Goal: Communication & Community: Answer question/provide support

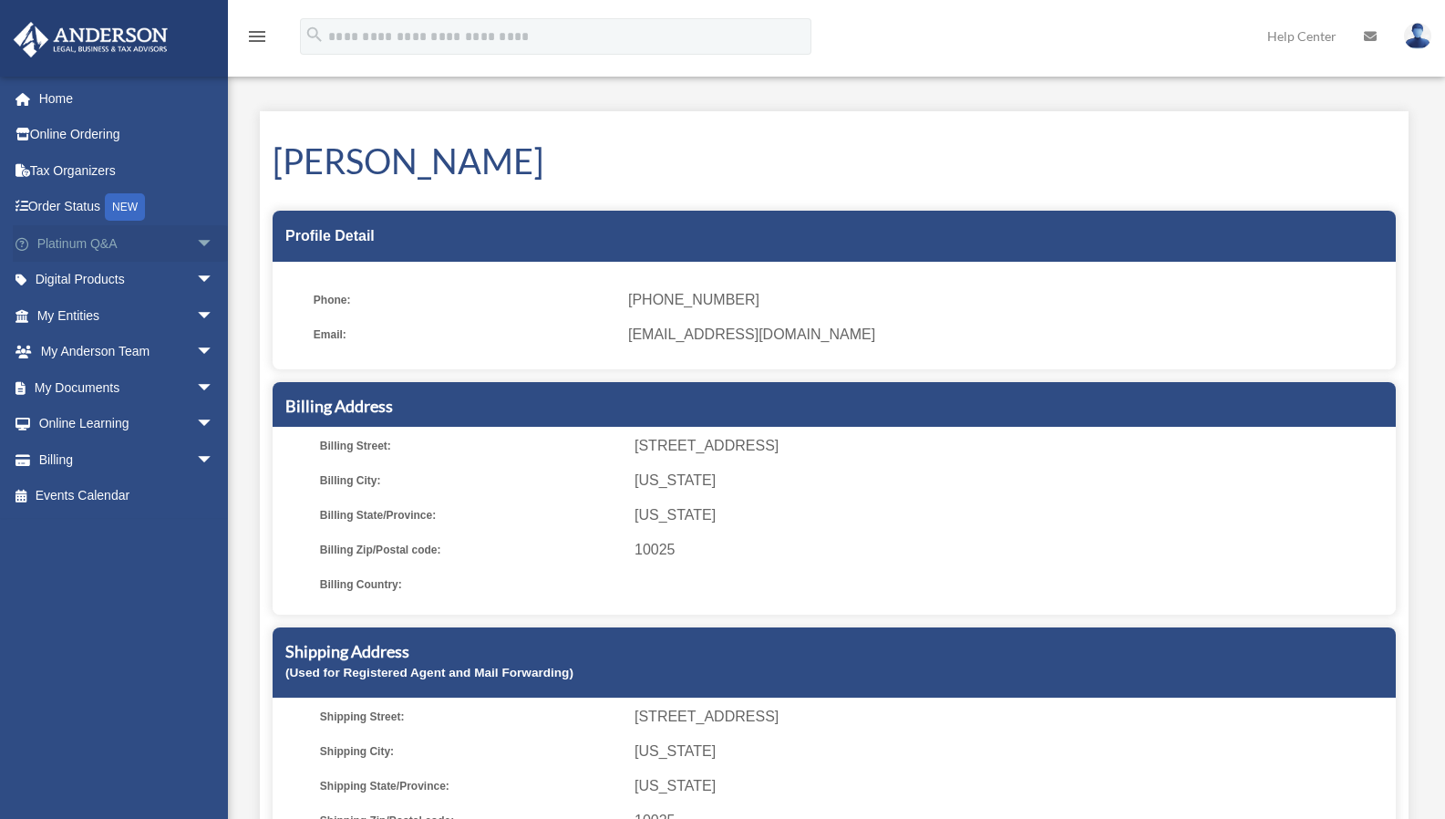
click at [197, 244] on span "arrow_drop_down" at bounding box center [214, 243] width 36 height 37
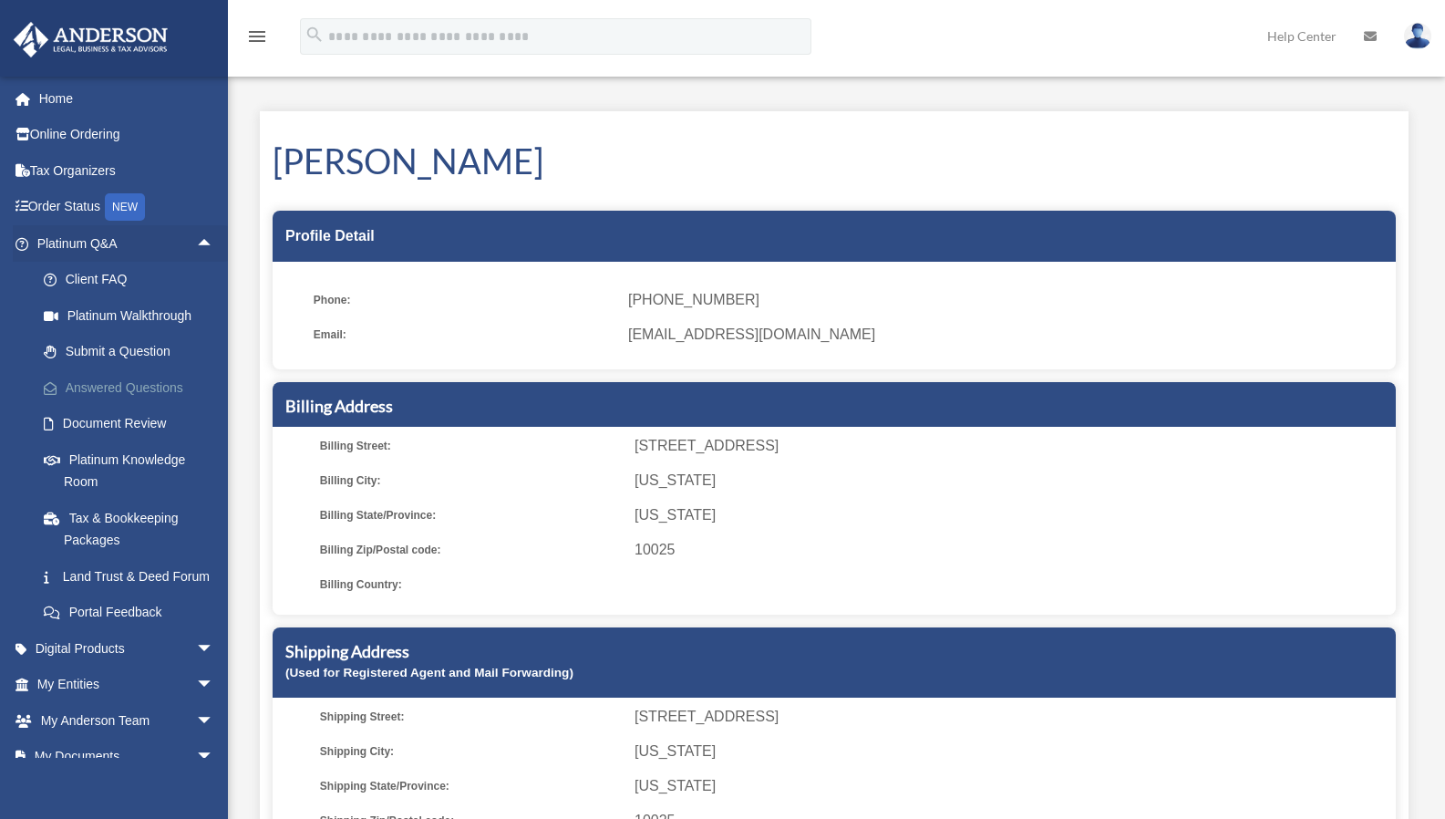
click at [142, 383] on link "Answered Questions" at bounding box center [134, 387] width 216 height 36
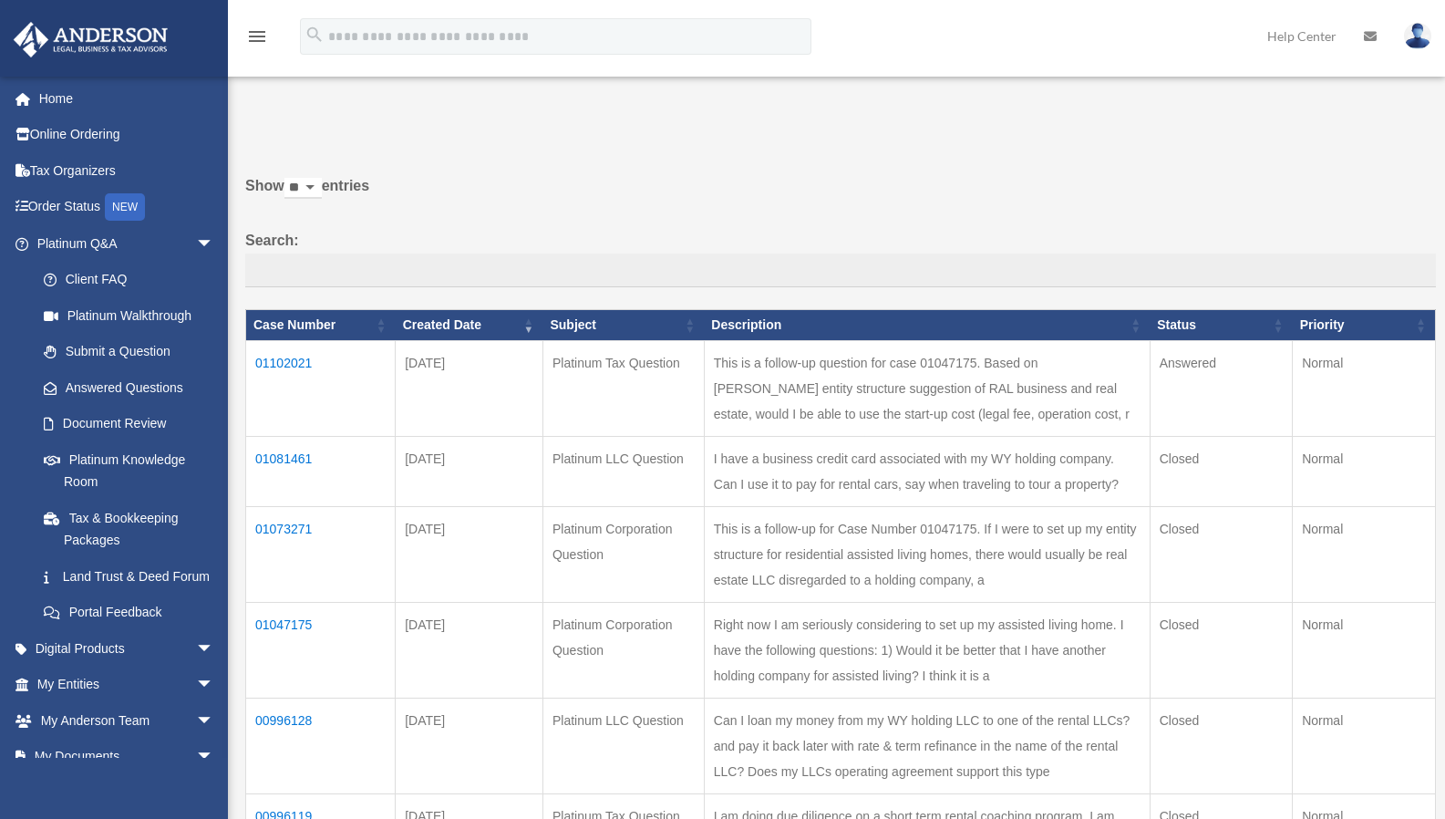
click at [293, 375] on td "01102021" at bounding box center [321, 389] width 150 height 96
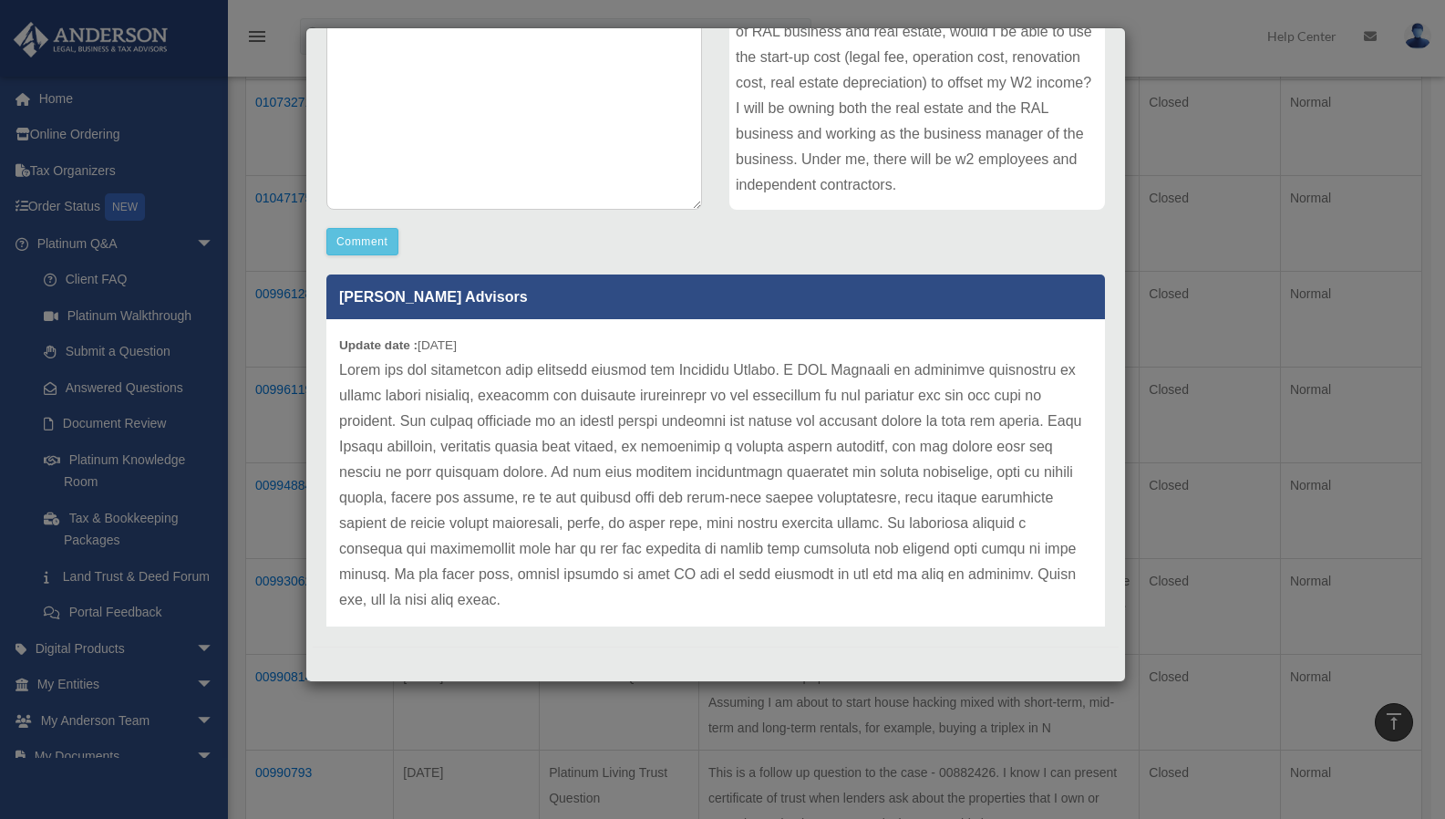
scroll to position [5, 0]
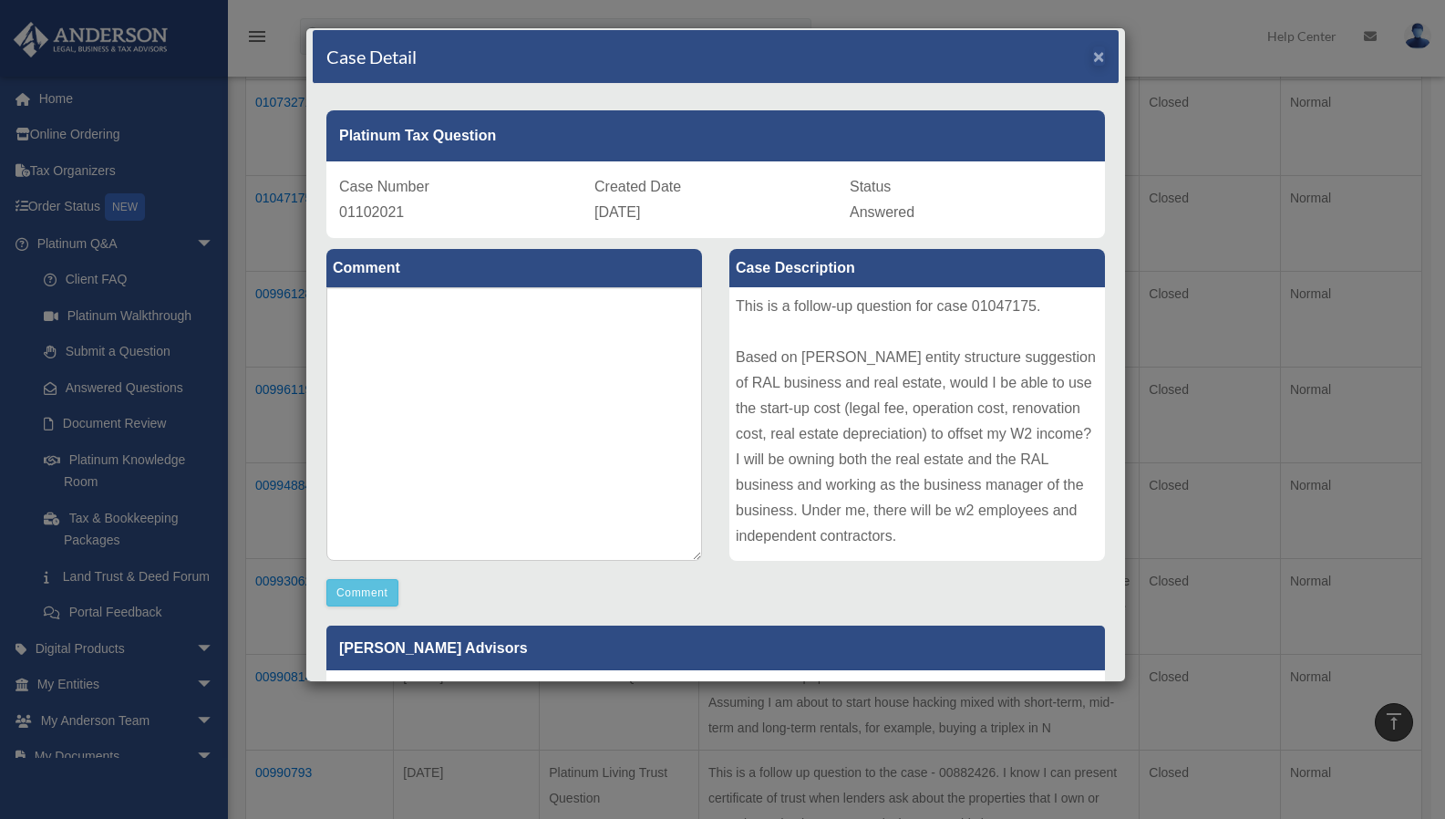
click at [1093, 57] on span "×" at bounding box center [1099, 56] width 12 height 21
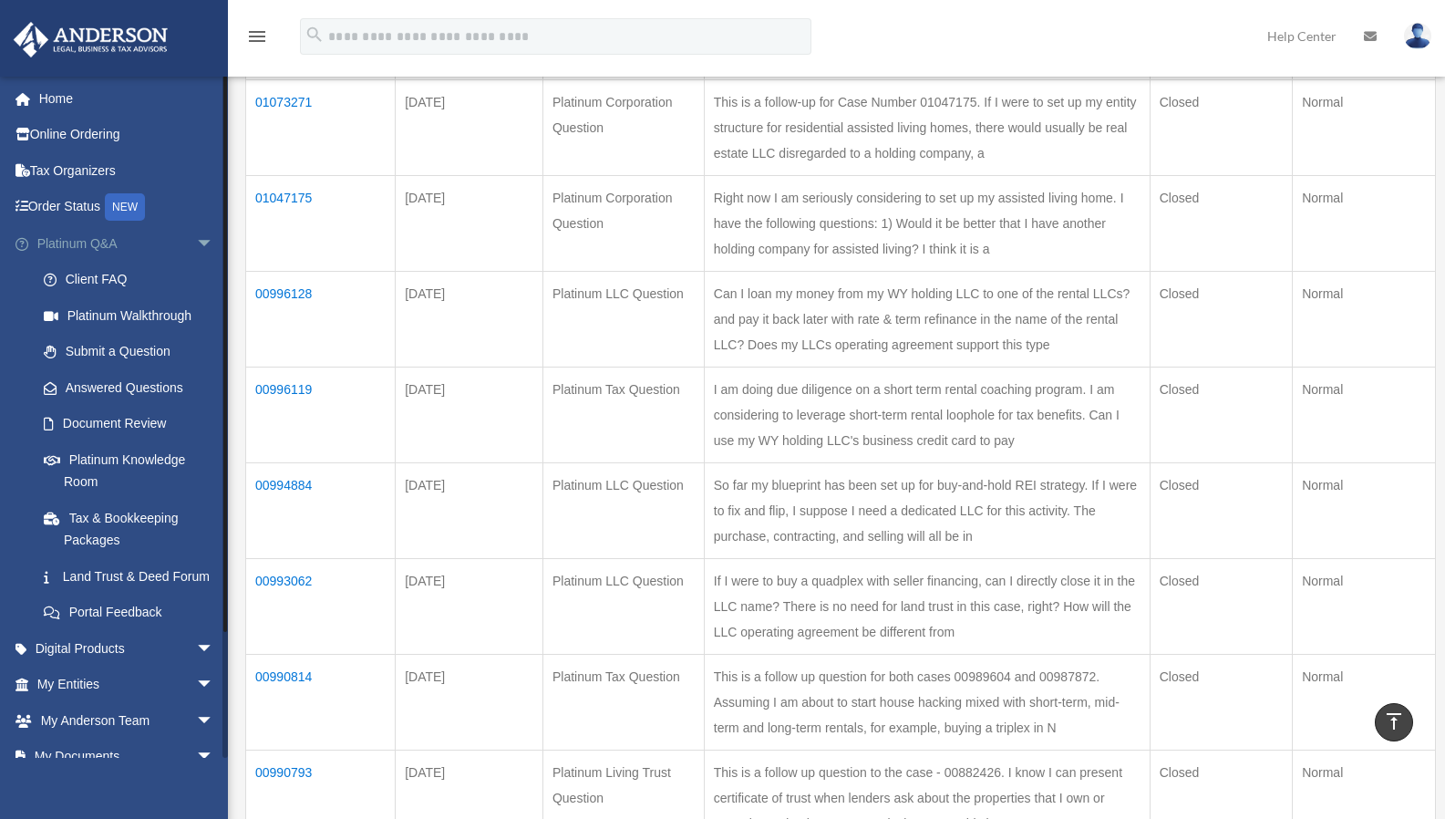
click at [196, 243] on span "arrow_drop_down" at bounding box center [214, 243] width 36 height 37
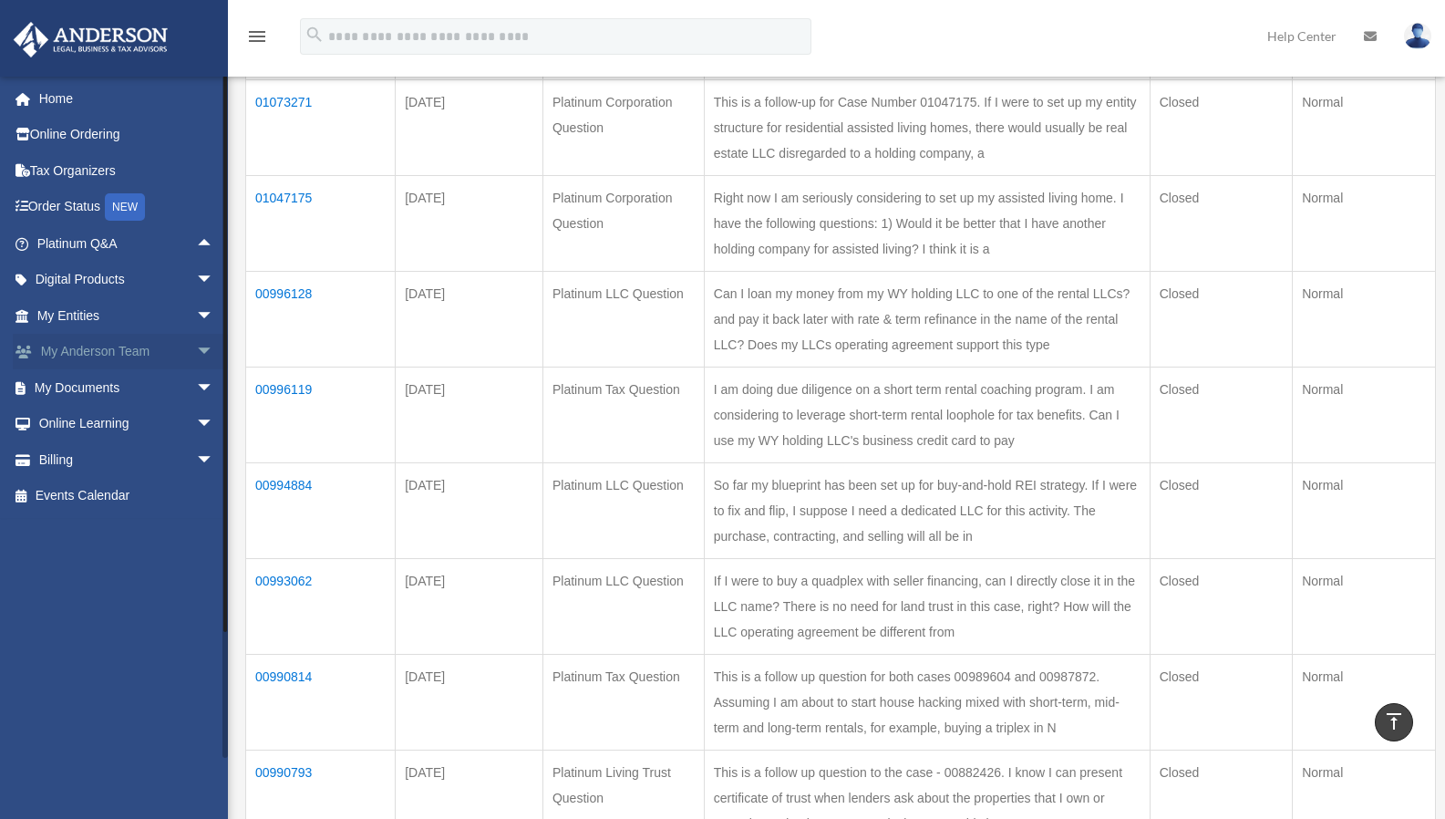
click at [197, 346] on span "arrow_drop_down" at bounding box center [214, 352] width 36 height 37
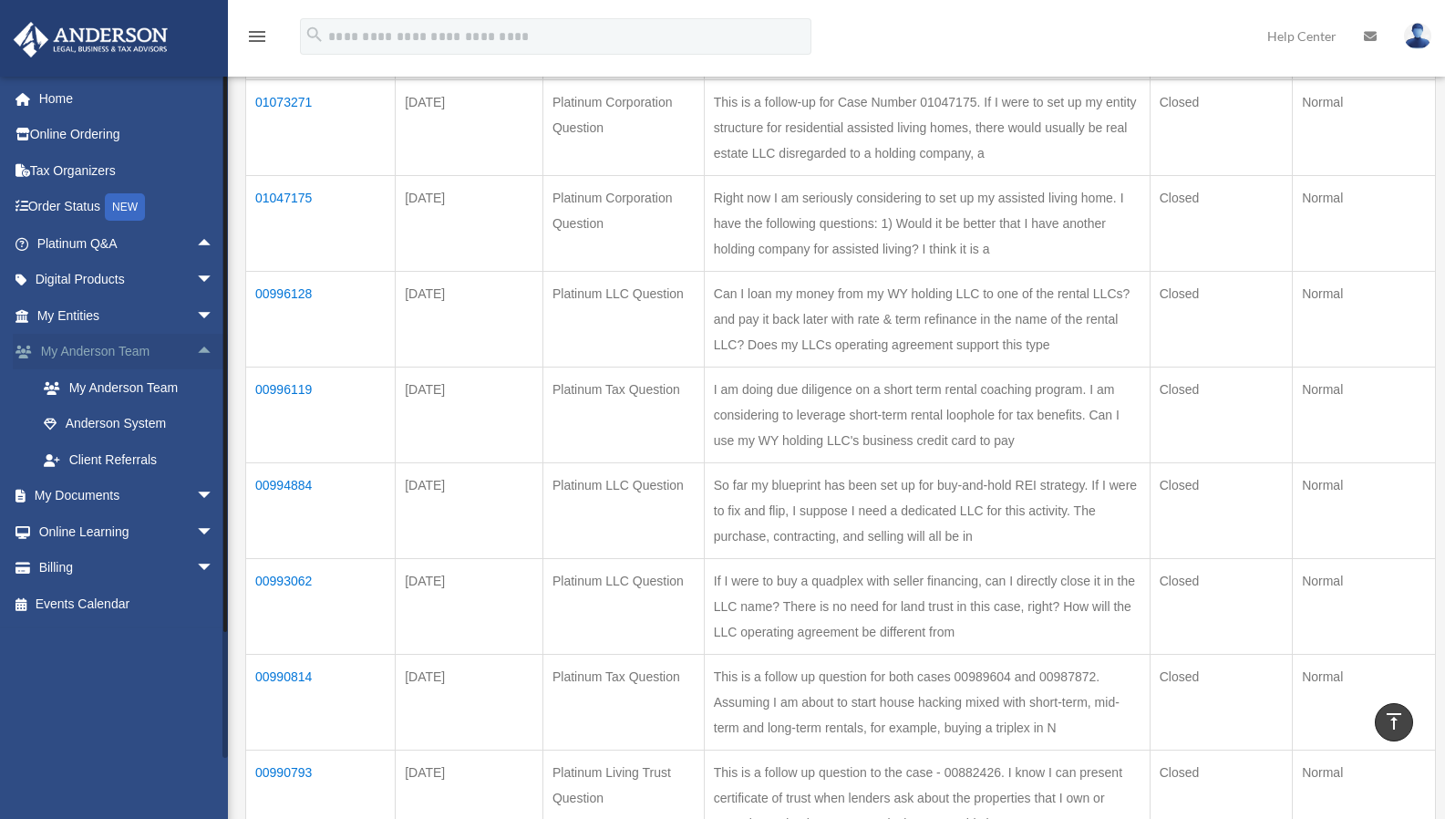
click at [196, 354] on span "arrow_drop_up" at bounding box center [214, 352] width 36 height 37
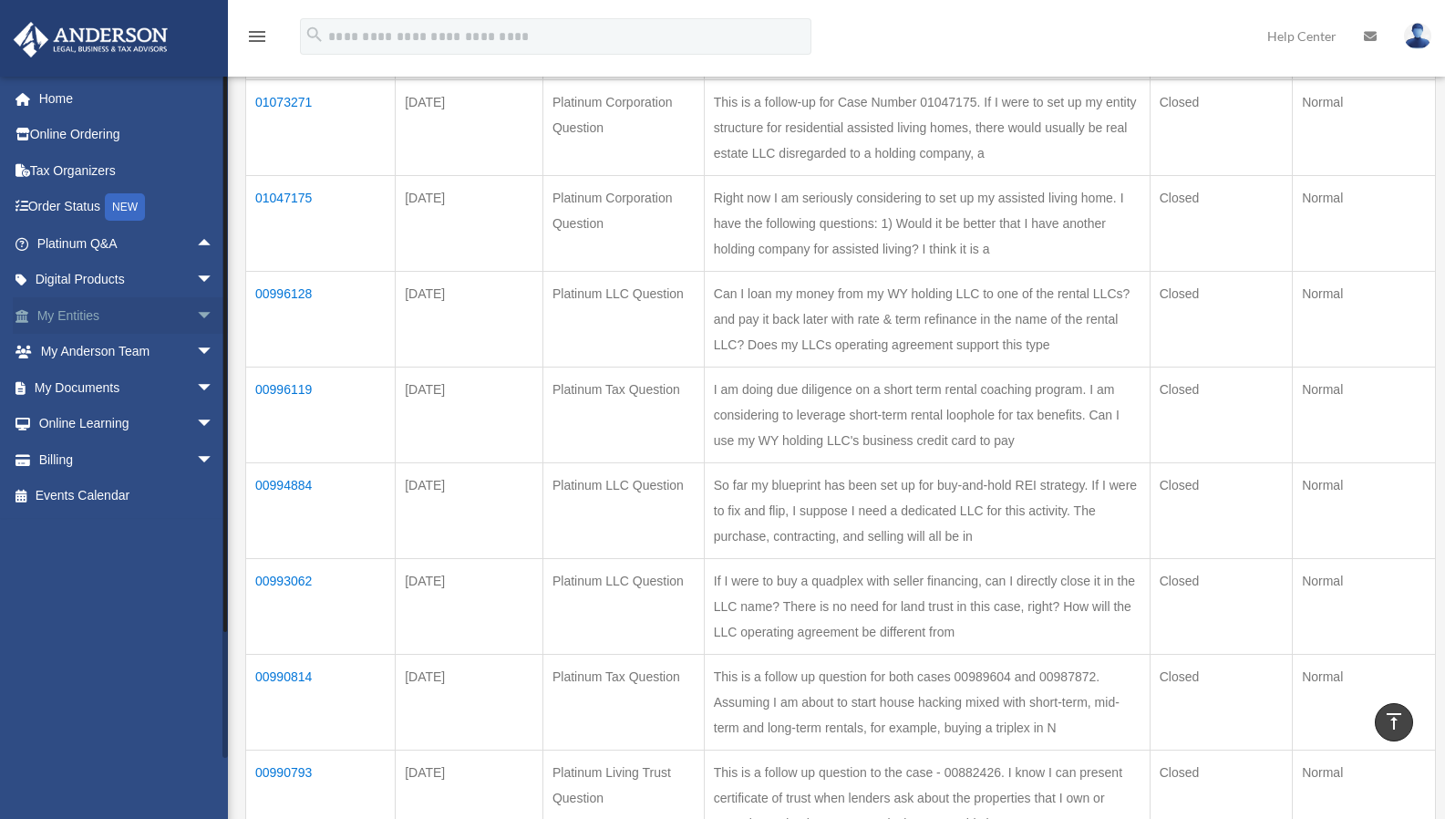
click at [196, 317] on span "arrow_drop_down" at bounding box center [214, 315] width 36 height 37
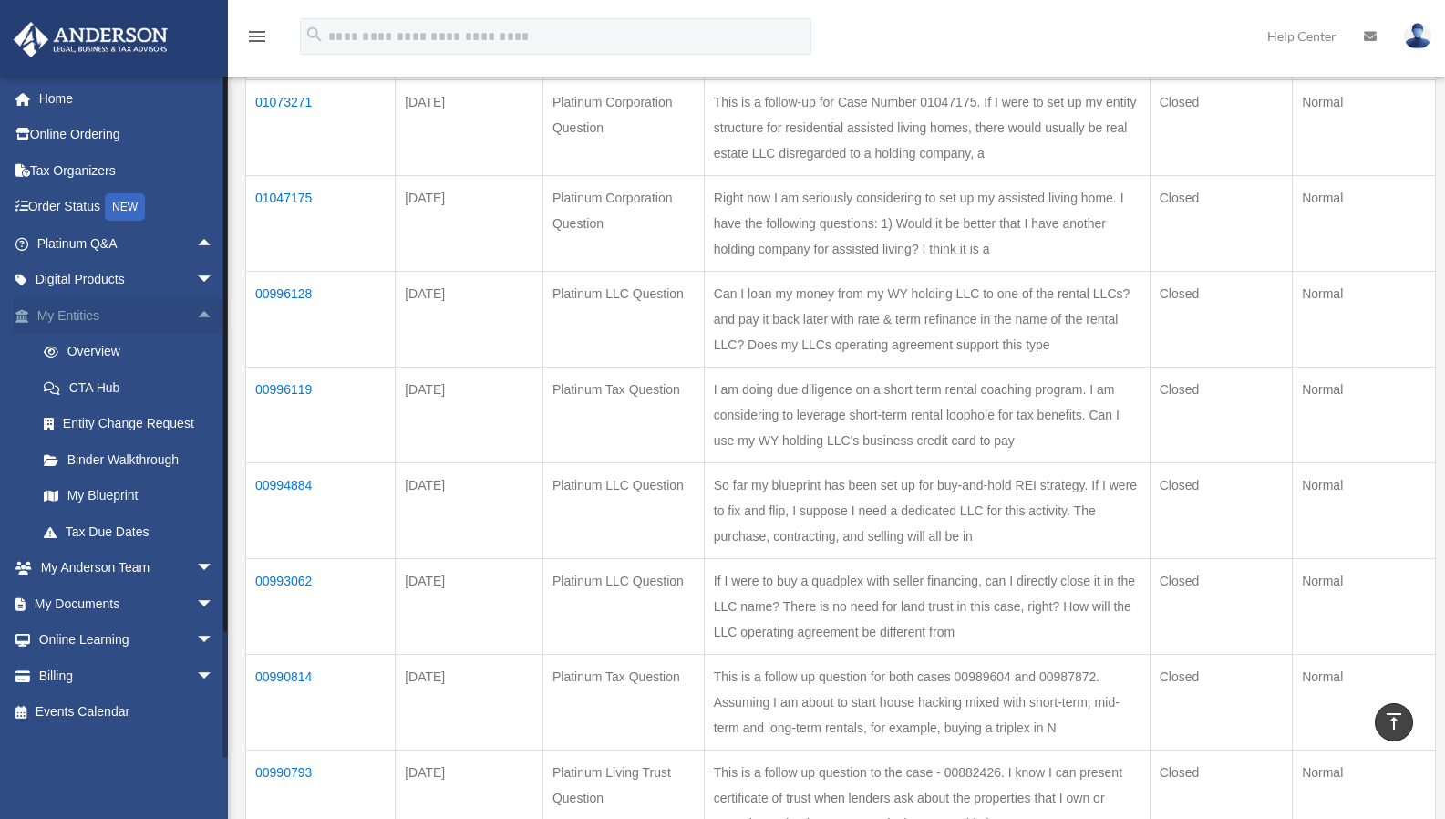
click at [196, 315] on span "arrow_drop_up" at bounding box center [214, 315] width 36 height 37
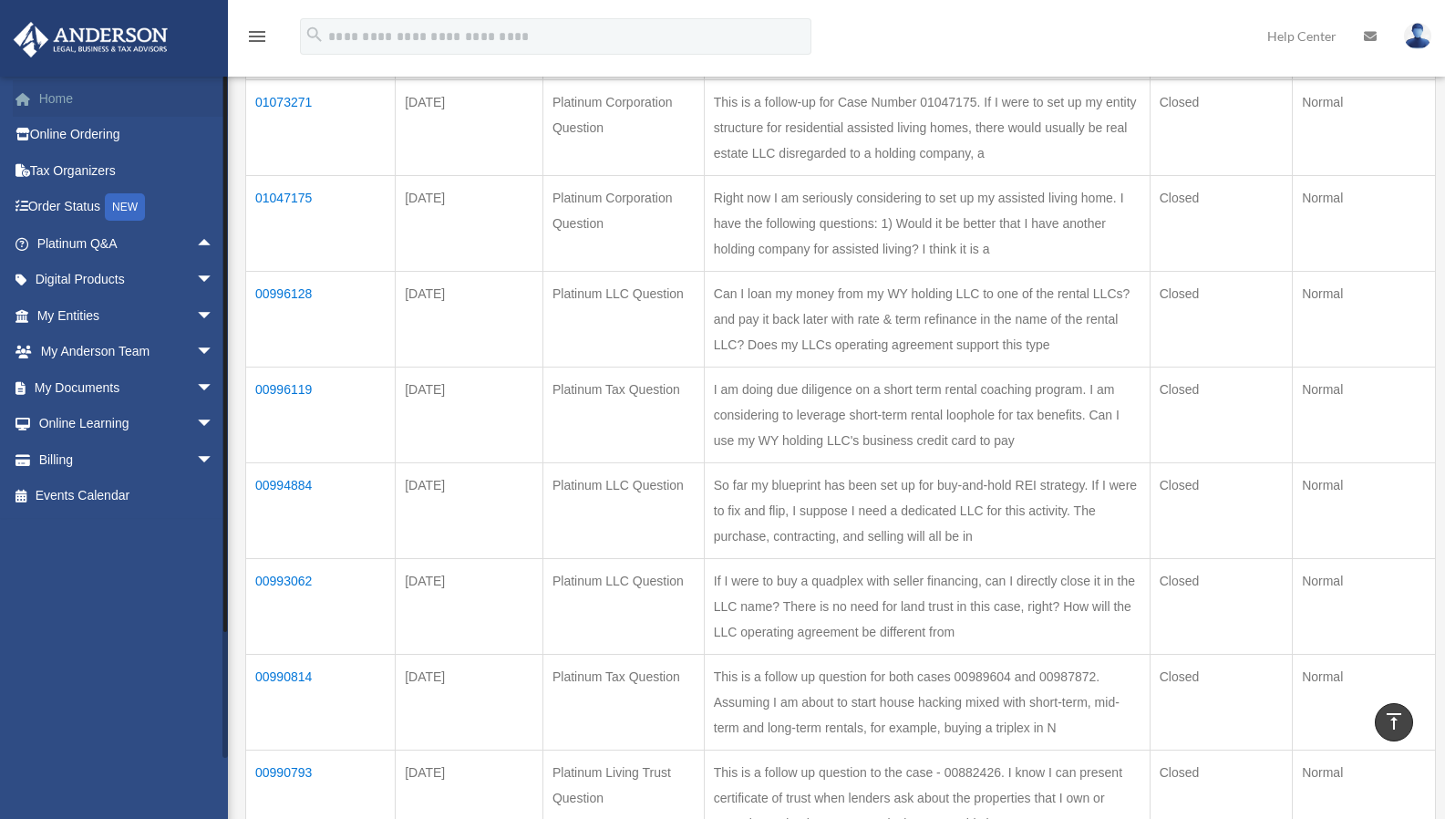
click at [167, 103] on link "Home" at bounding box center [127, 98] width 229 height 36
click at [75, 101] on link "Home" at bounding box center [127, 98] width 229 height 36
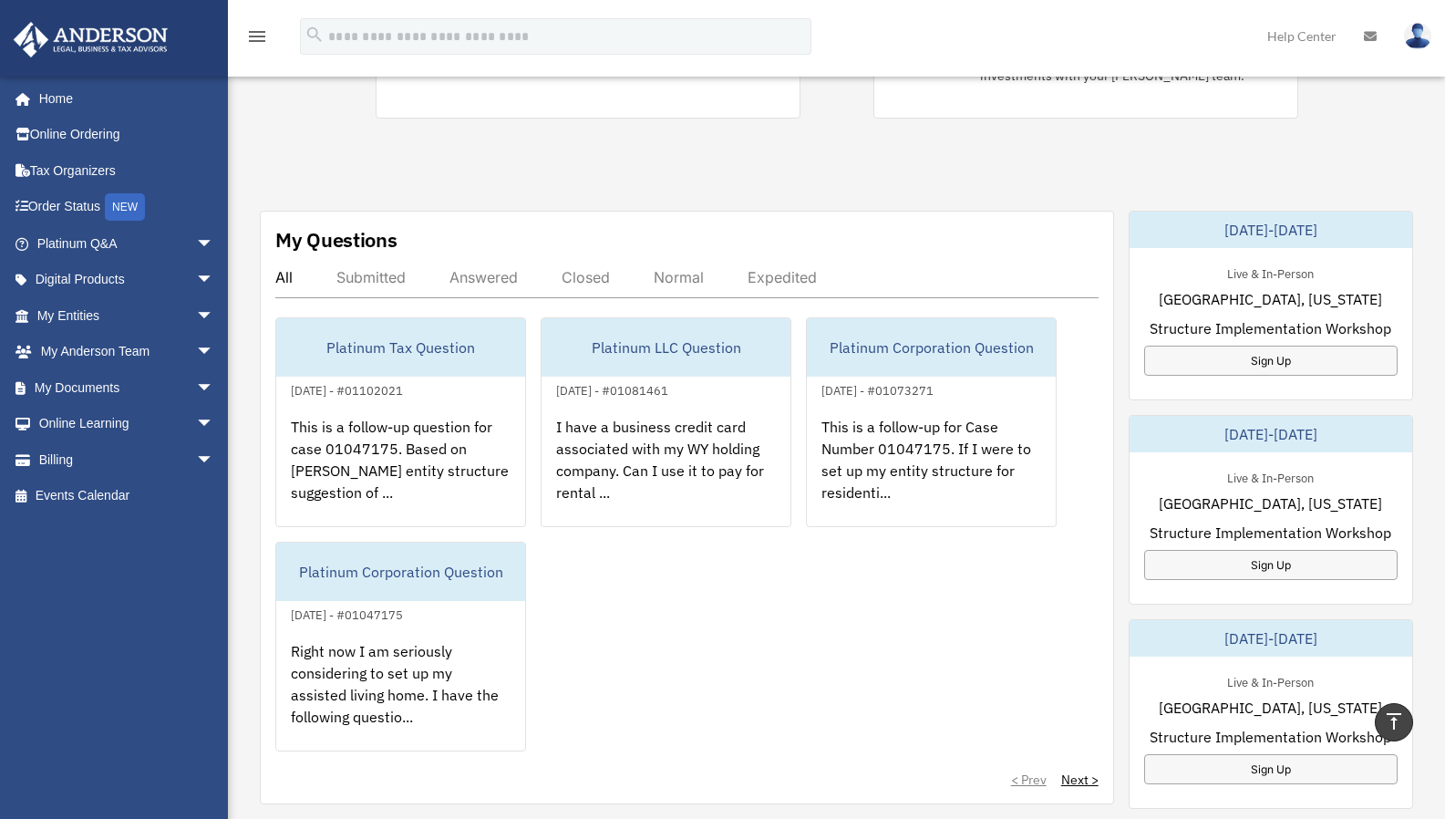
scroll to position [643, 0]
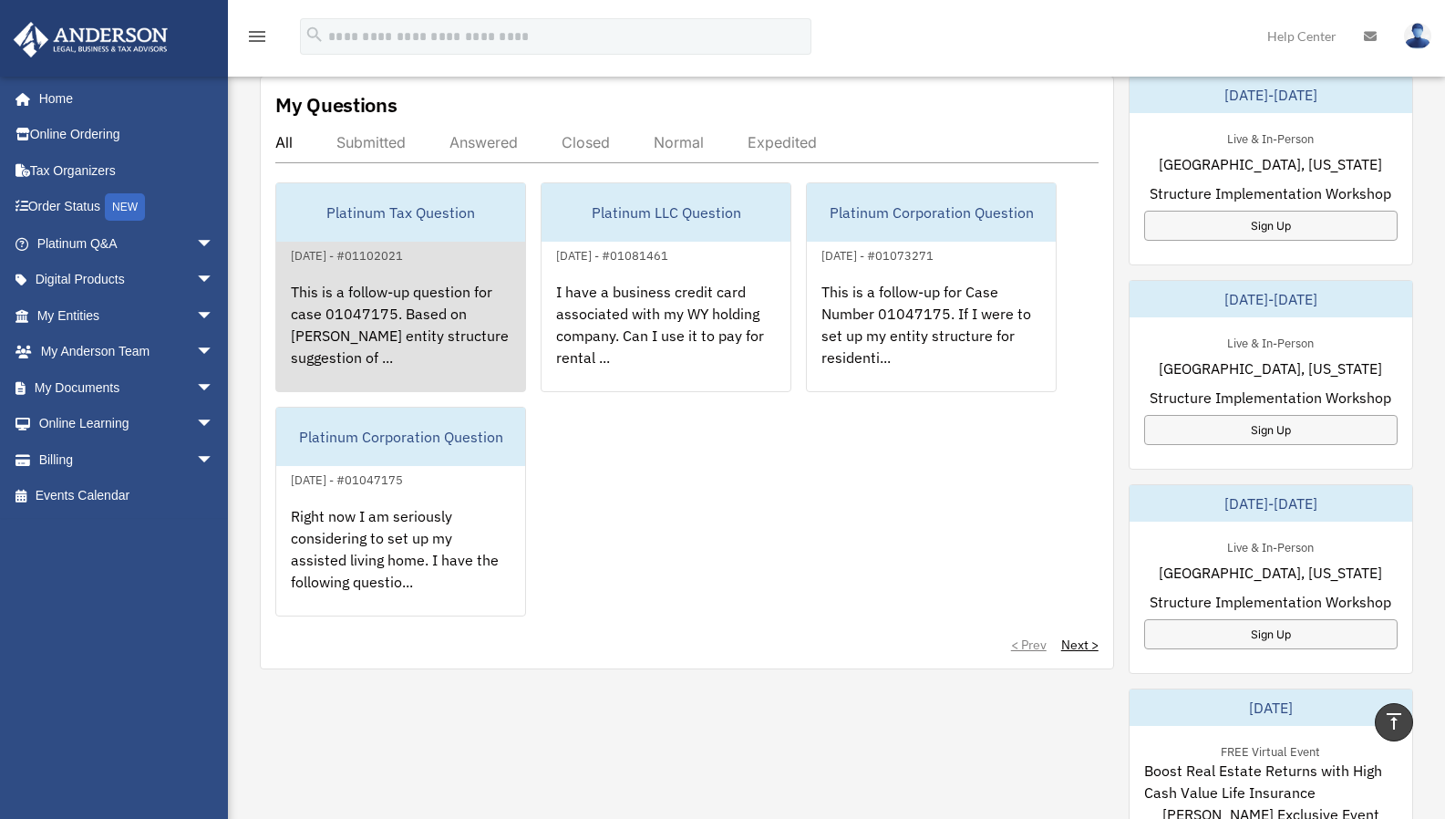
click at [392, 333] on div "This is a follow-up question for case 01047175. Based on [PERSON_NAME] entity s…" at bounding box center [400, 337] width 249 height 142
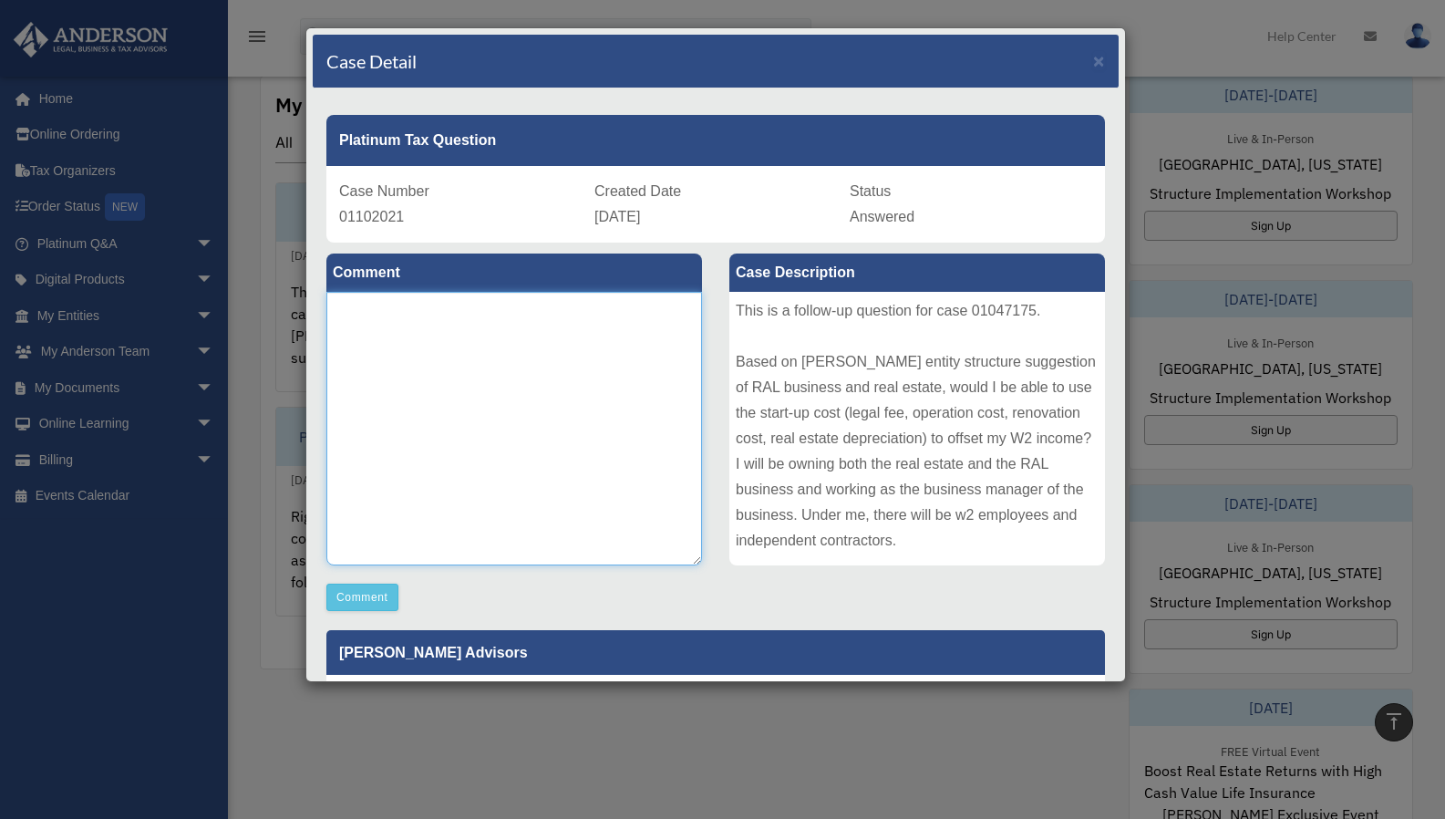
click at [555, 363] on textarea at bounding box center [514, 429] width 376 height 274
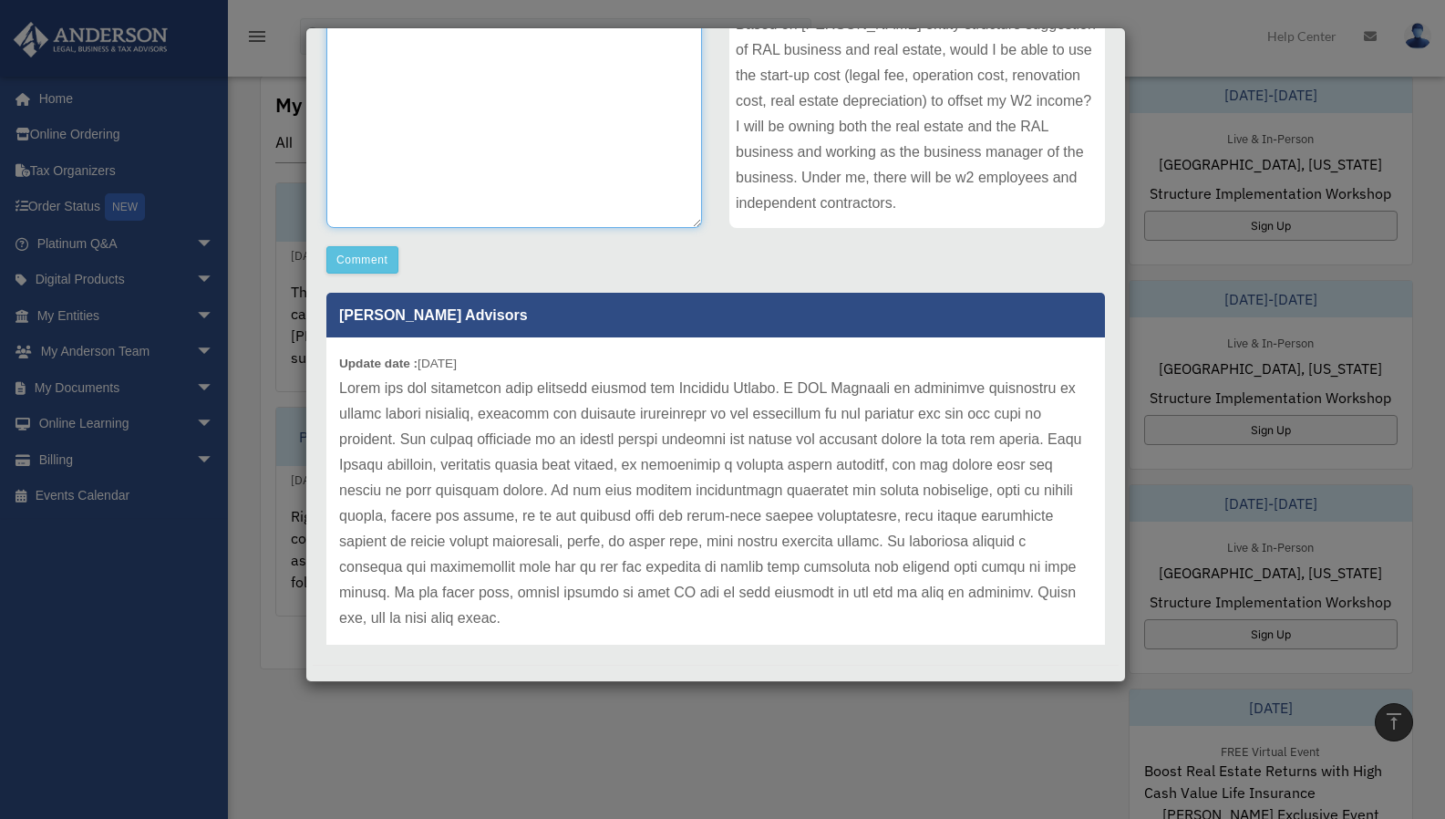
scroll to position [206, 0]
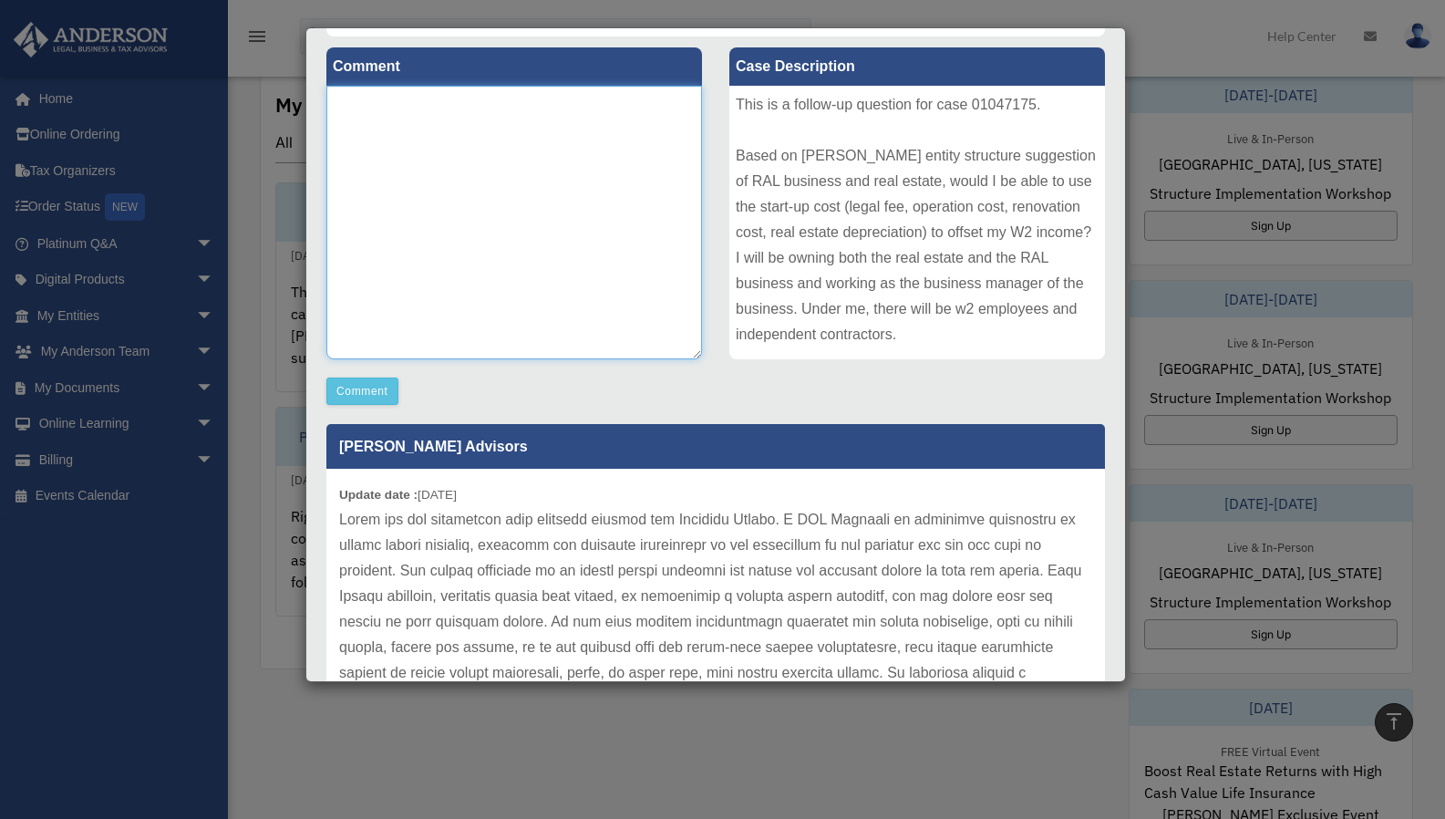
click at [513, 246] on textarea at bounding box center [514, 223] width 376 height 274
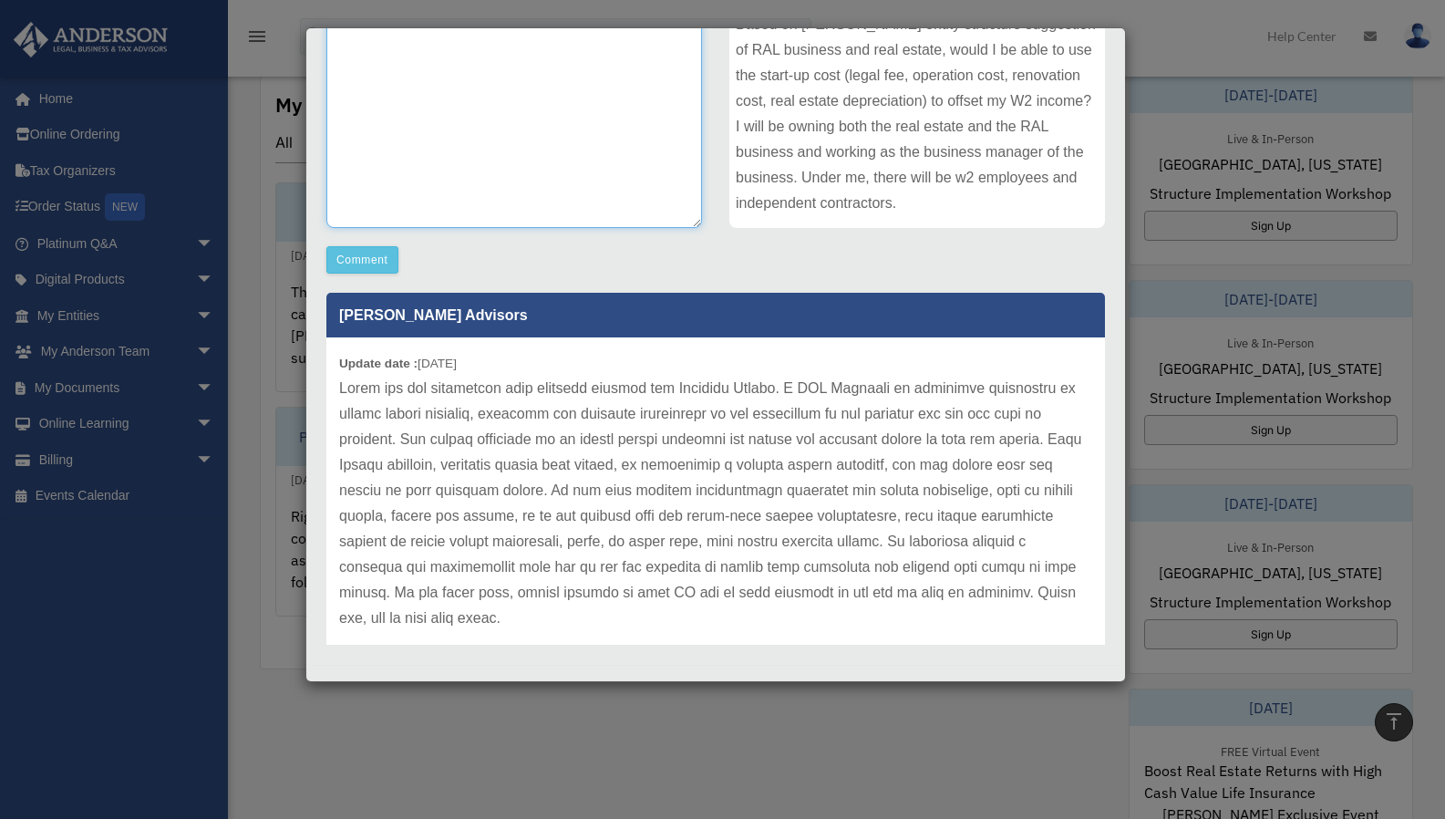
scroll to position [10, 0]
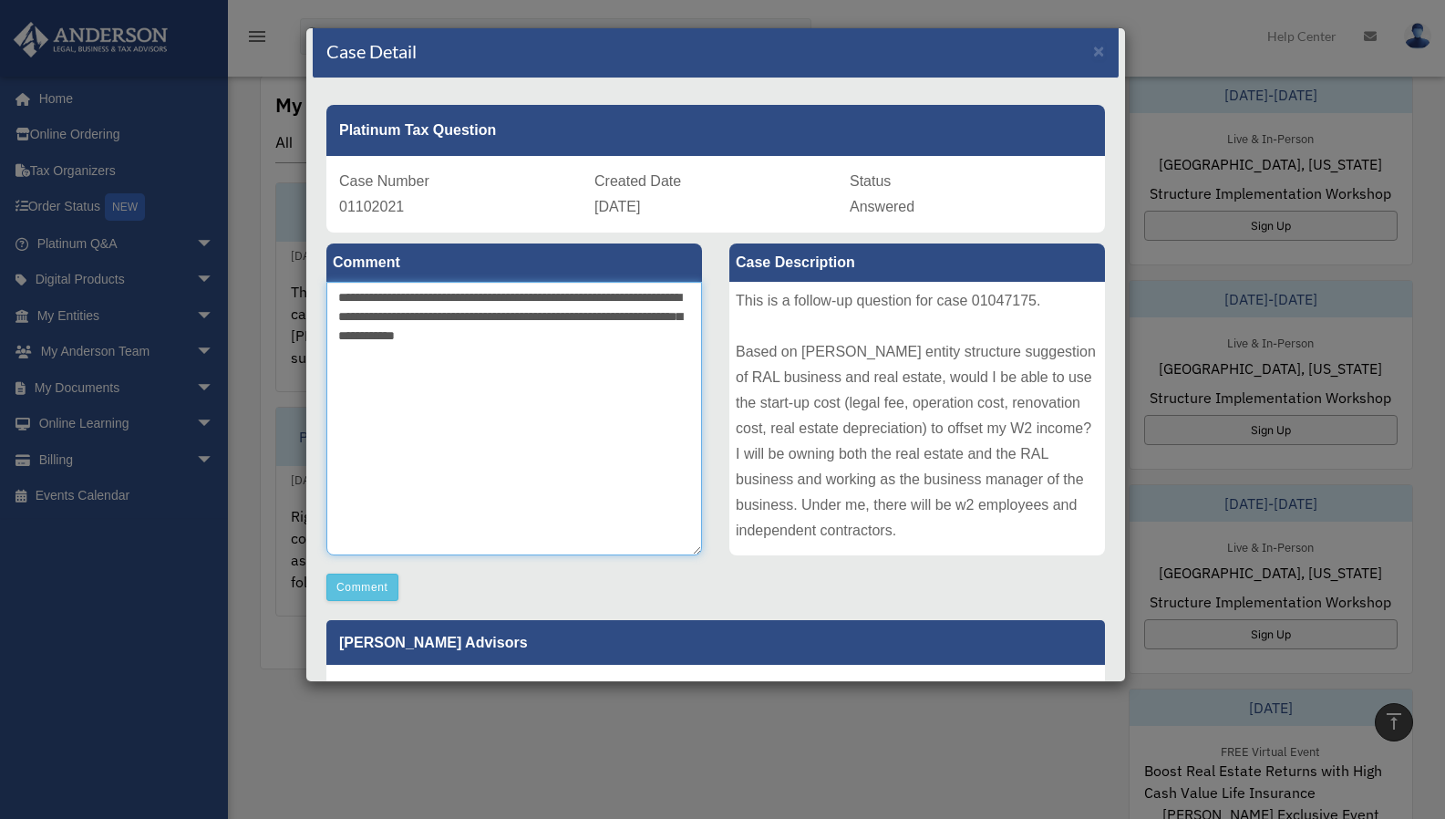
click at [462, 338] on textarea "**********" at bounding box center [514, 419] width 376 height 274
click at [620, 336] on textarea "**********" at bounding box center [514, 419] width 376 height 274
click at [618, 336] on textarea "**********" at bounding box center [514, 419] width 376 height 274
type textarea "**********"
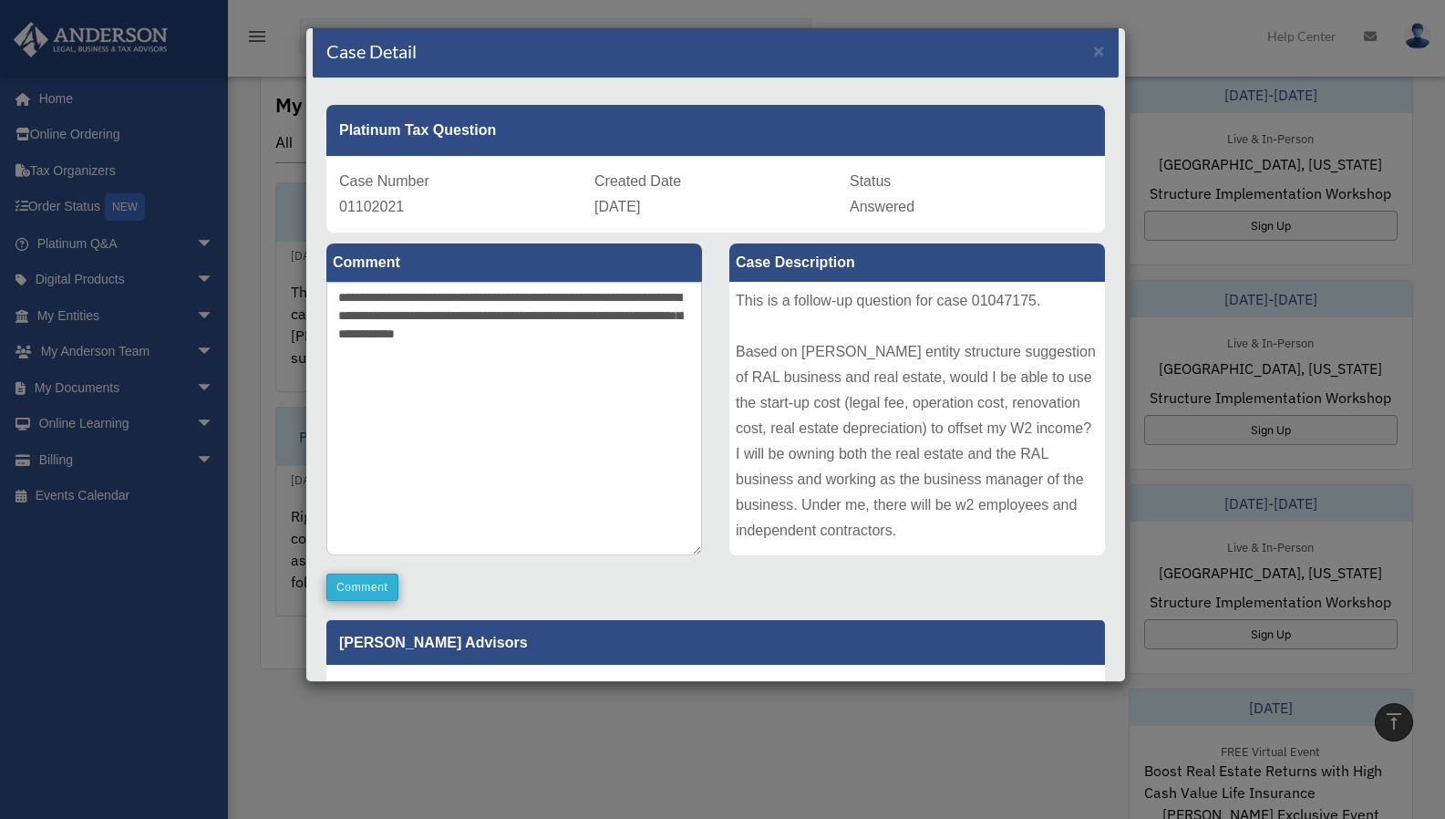
click at [383, 579] on button "Comment" at bounding box center [362, 586] width 72 height 27
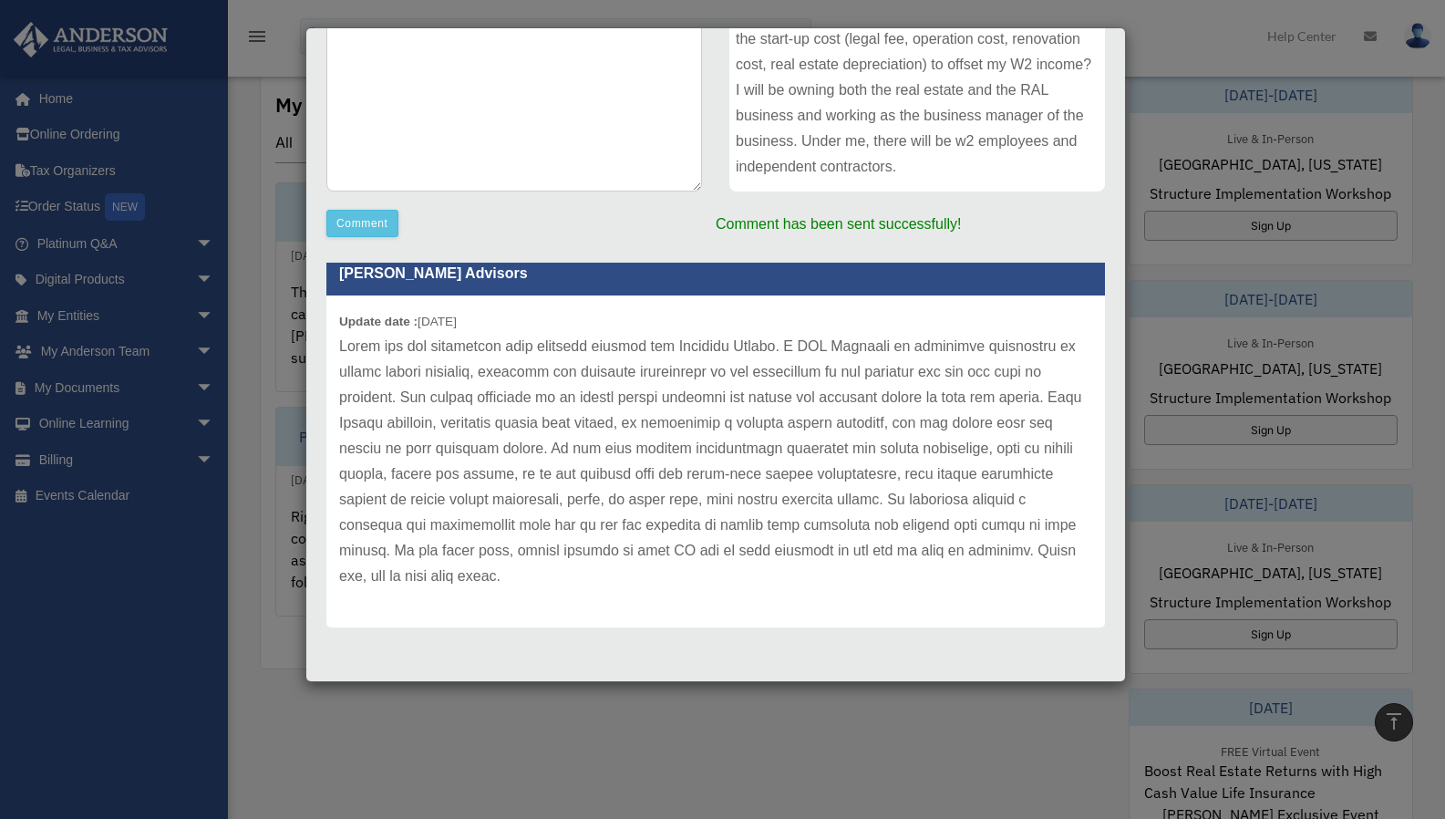
scroll to position [646, 0]
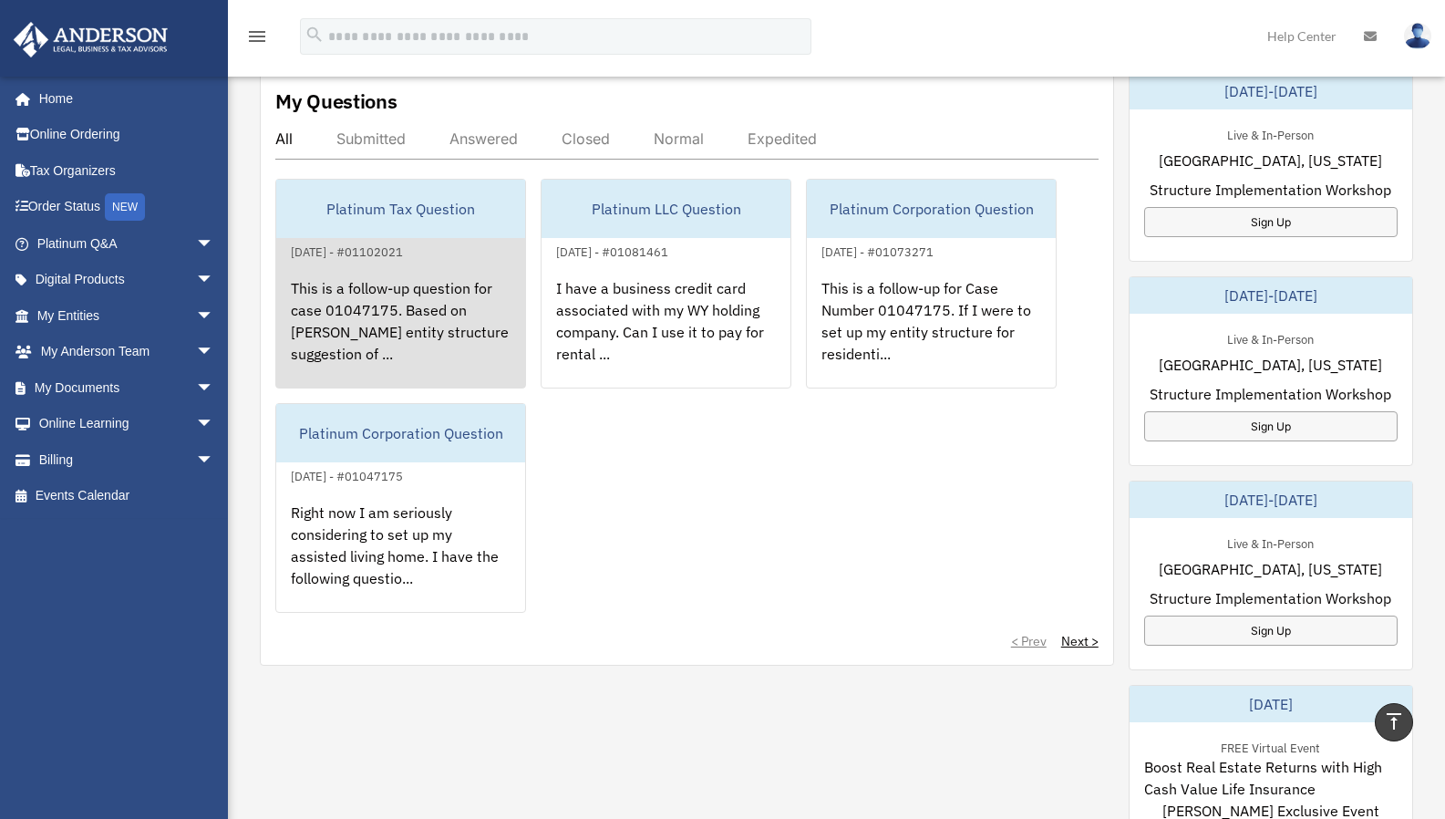
click at [452, 344] on div "This is a follow-up question for case 01047175. Based on [PERSON_NAME] entity s…" at bounding box center [400, 334] width 249 height 142
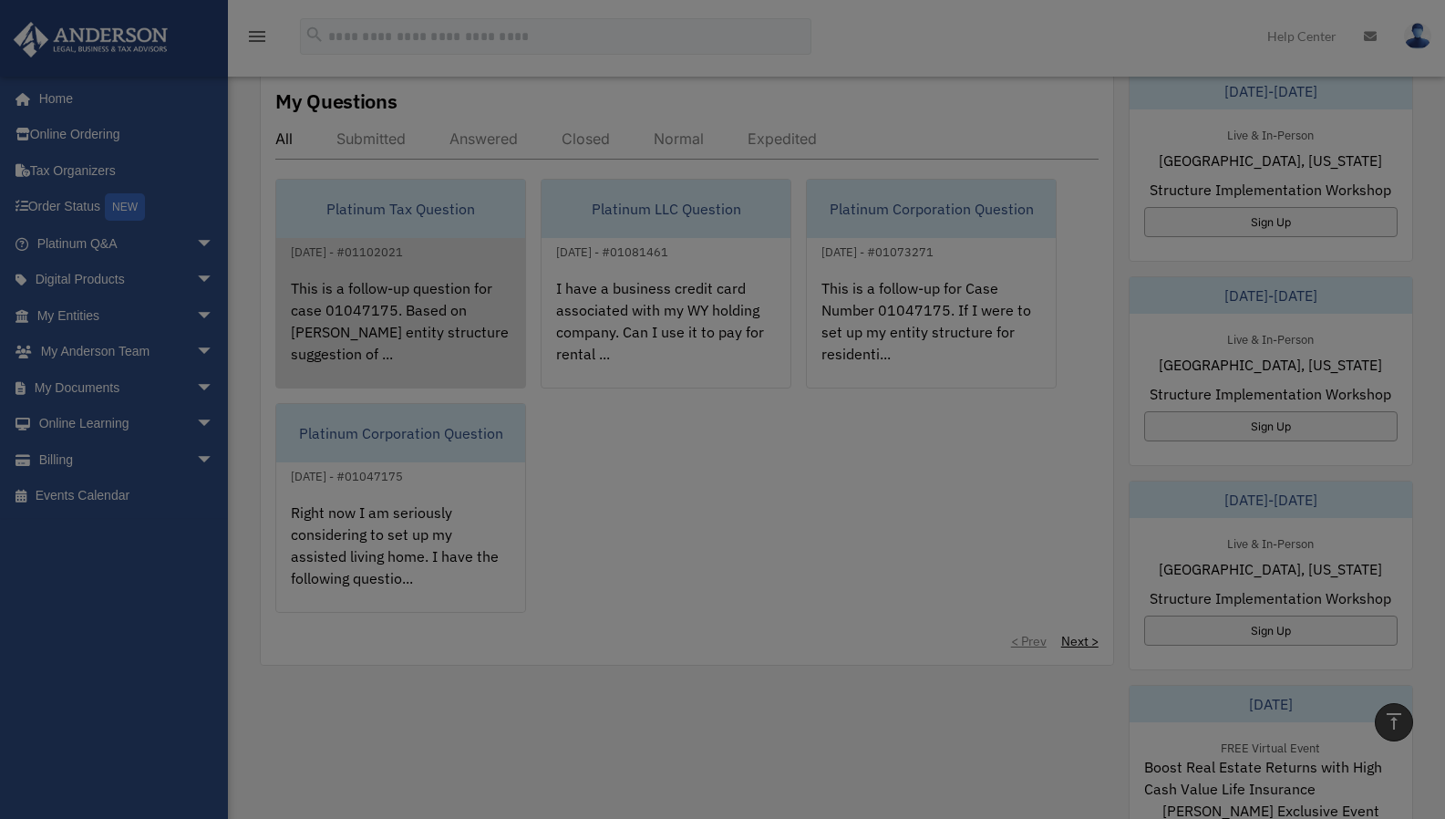
scroll to position [0, 0]
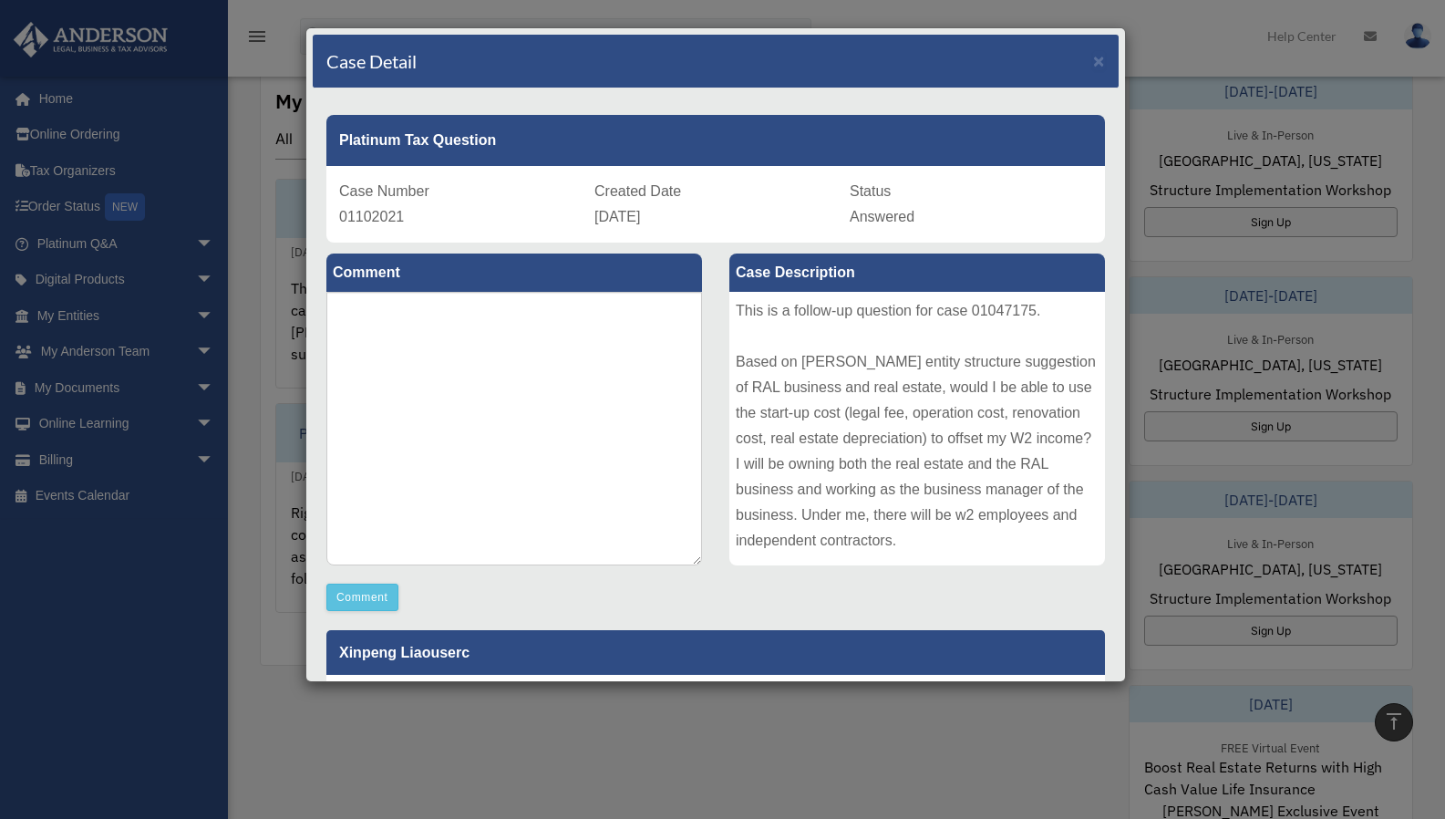
click at [707, 413] on div "Comment Comment" at bounding box center [514, 427] width 403 height 368
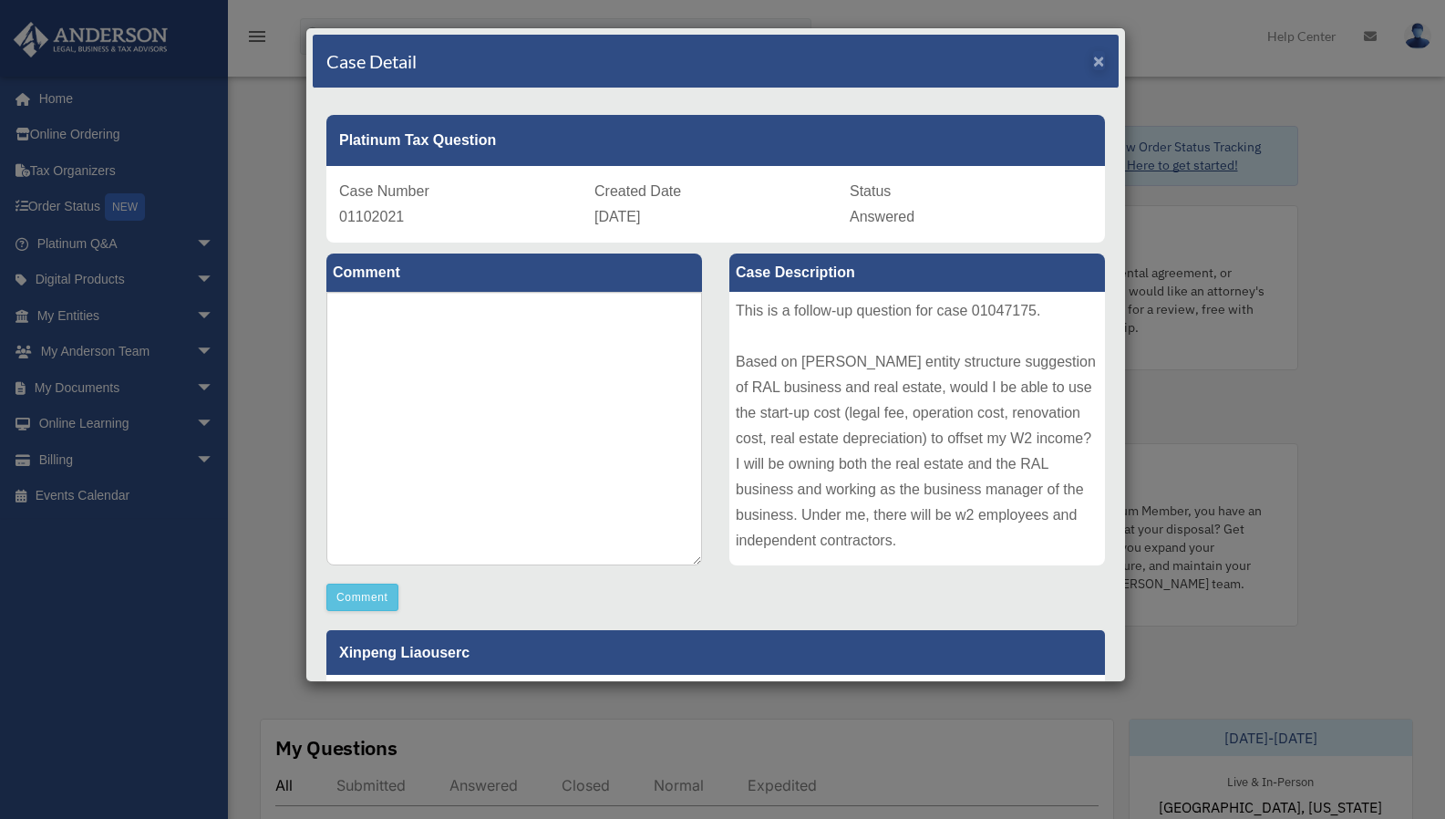
click at [1093, 59] on span "×" at bounding box center [1099, 60] width 12 height 21
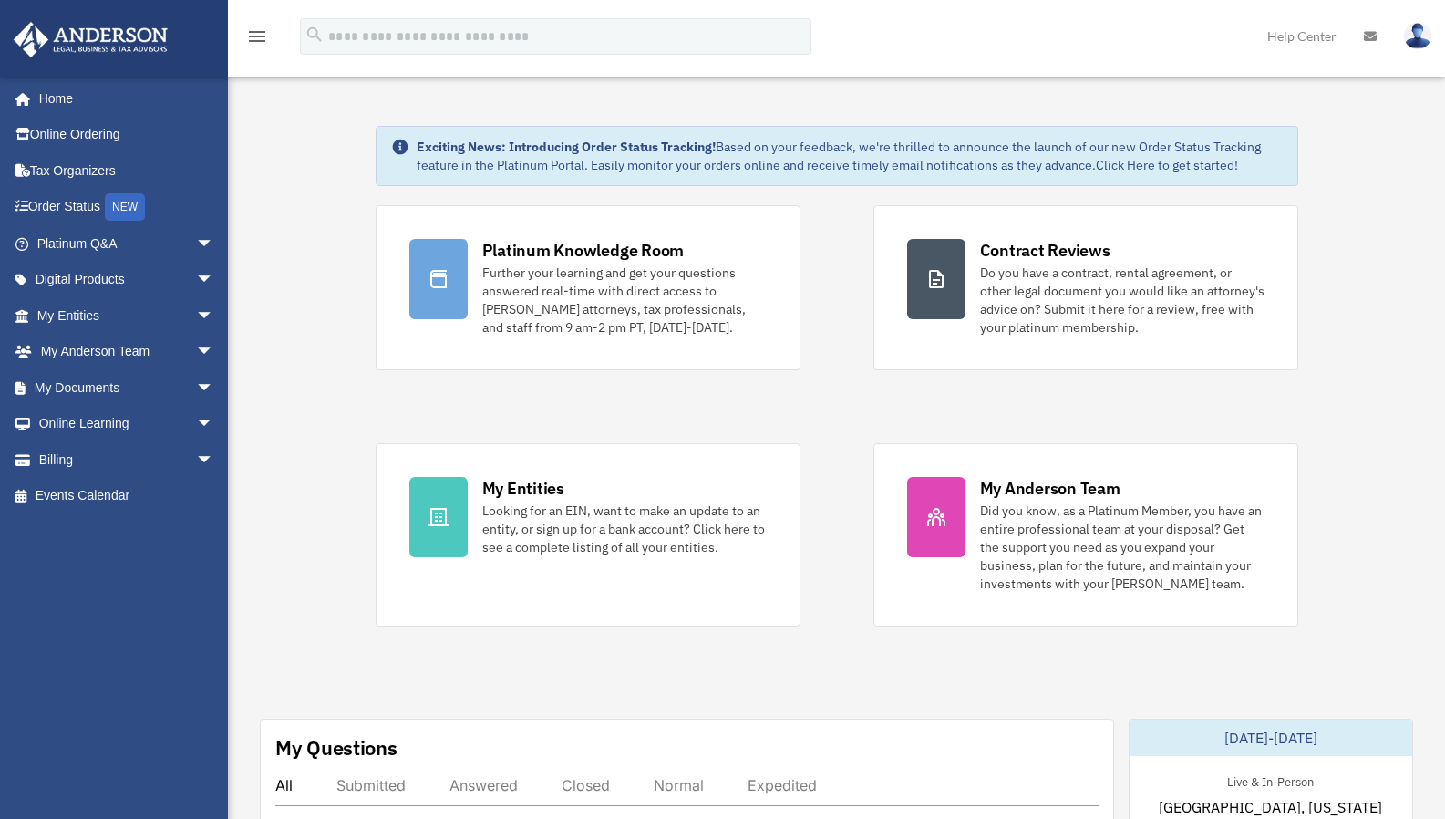
scroll to position [520, 0]
